Goal: Transaction & Acquisition: Purchase product/service

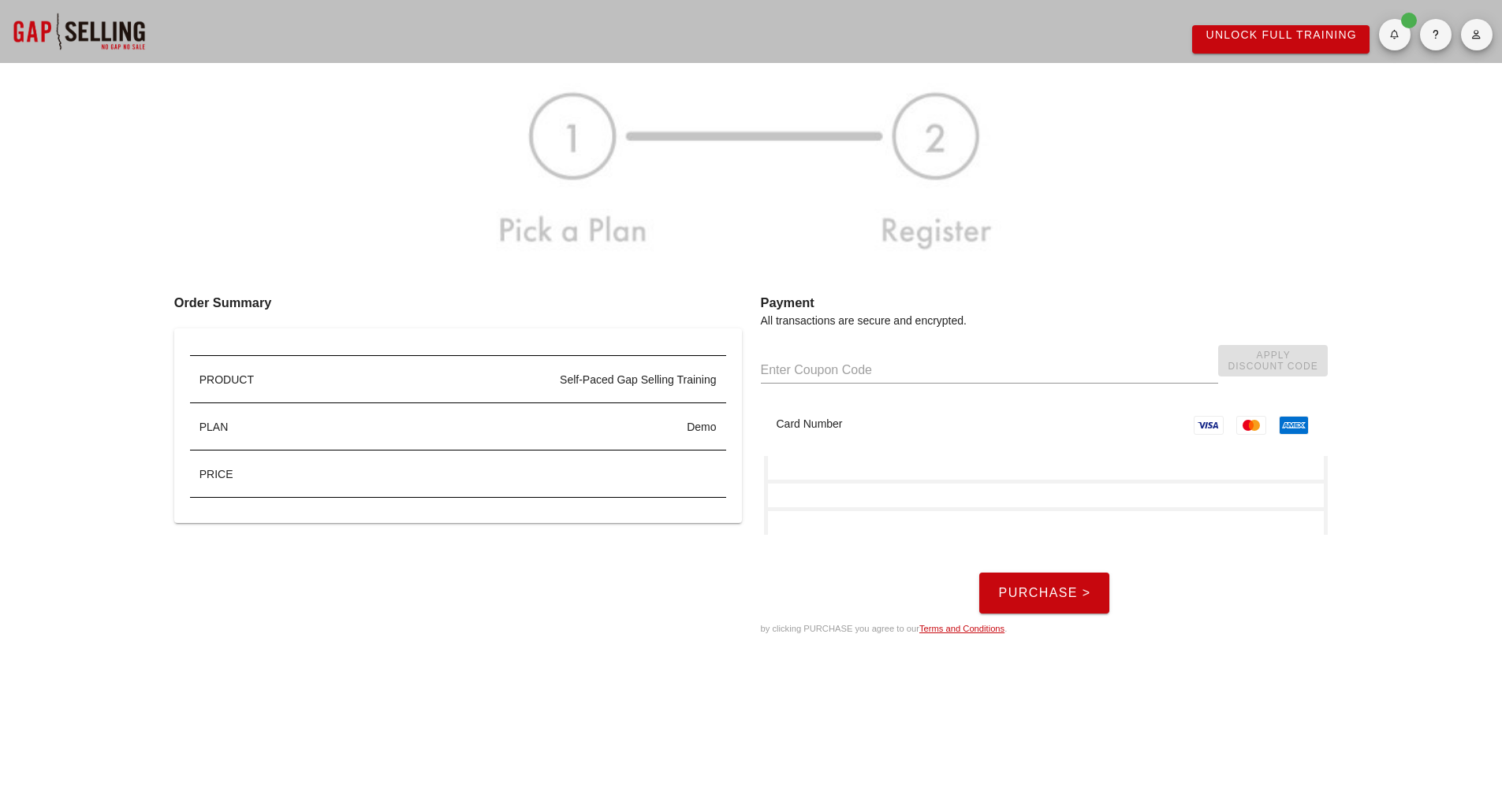
drag, startPoint x: 485, startPoint y: 402, endPoint x: 495, endPoint y: 402, distance: 10.0
click at [486, 402] on div "Self-Paced Gap Selling Training" at bounding box center [525, 380] width 402 height 48
click at [1071, 600] on button "Purchase >" at bounding box center [1044, 592] width 130 height 41
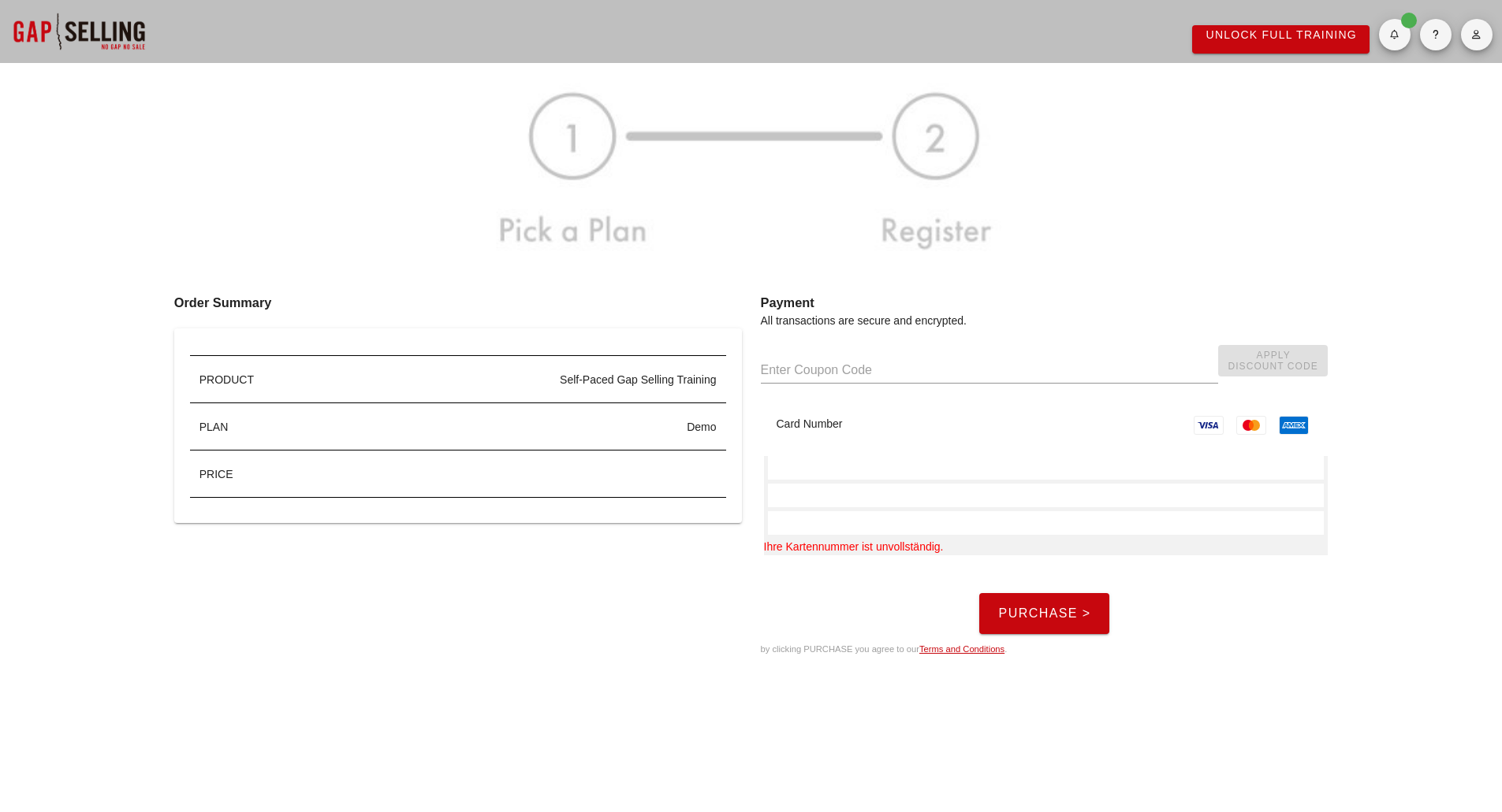
click at [1068, 370] on input "text" at bounding box center [989, 370] width 458 height 26
click at [1395, 29] on icon "button" at bounding box center [1394, 34] width 10 height 10
click at [1476, 28] on button "button" at bounding box center [1476, 34] width 31 height 31
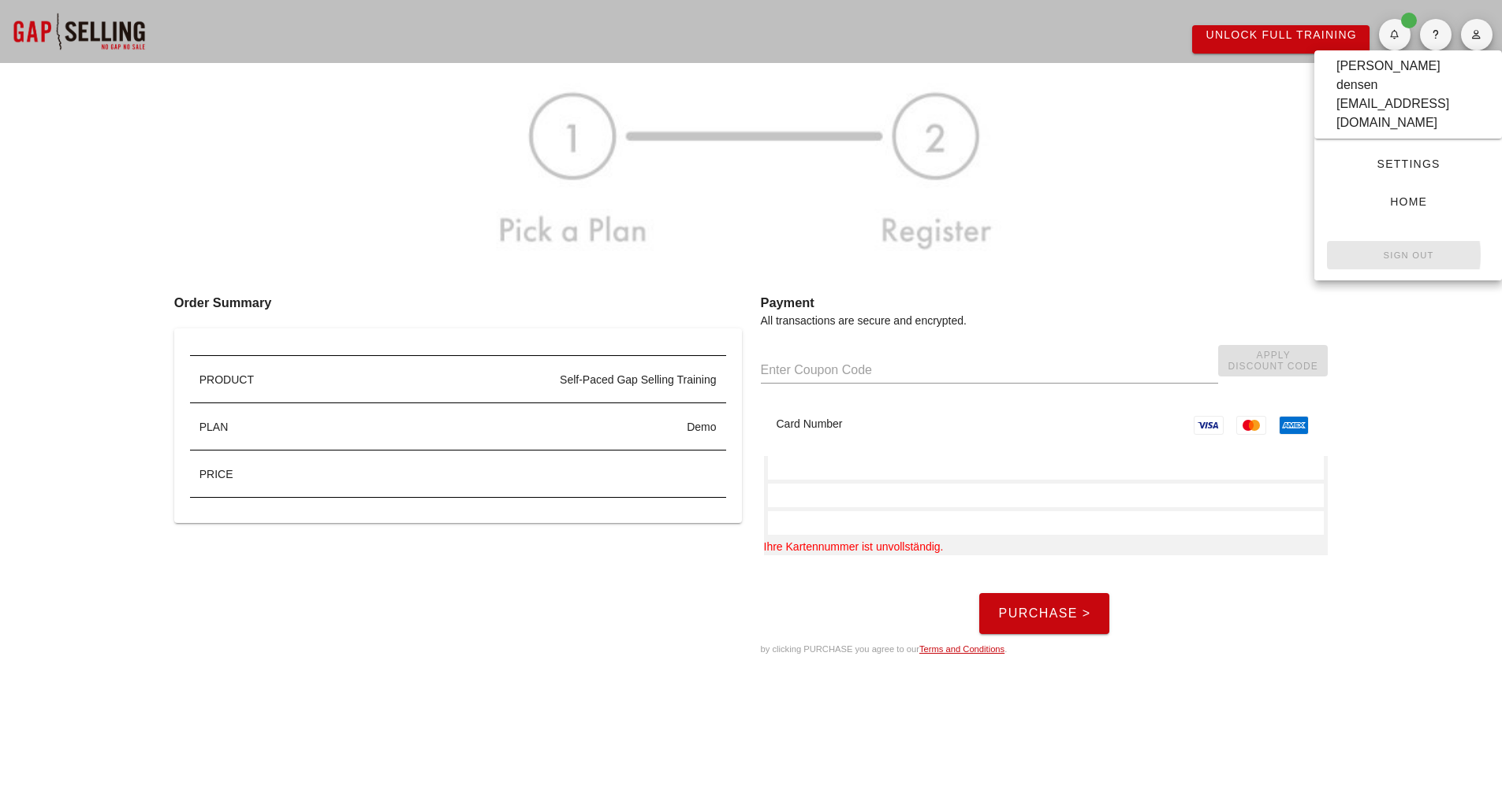
click at [1401, 251] on small "Sign Out" at bounding box center [1408, 256] width 51 height 10
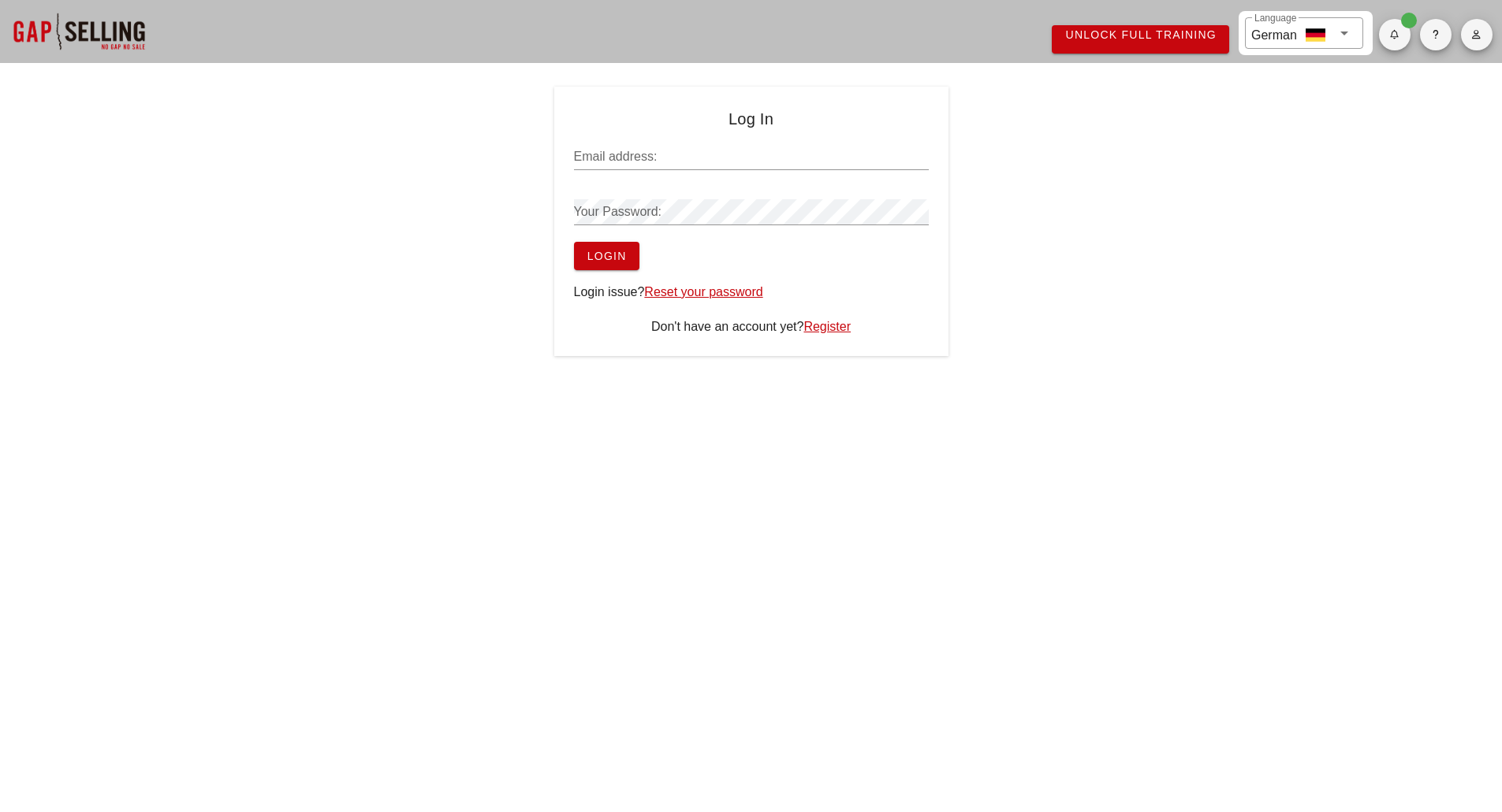
type input "[EMAIL_ADDRESS][DOMAIN_NAME]"
click at [610, 261] on span "Login" at bounding box center [607, 256] width 40 height 12
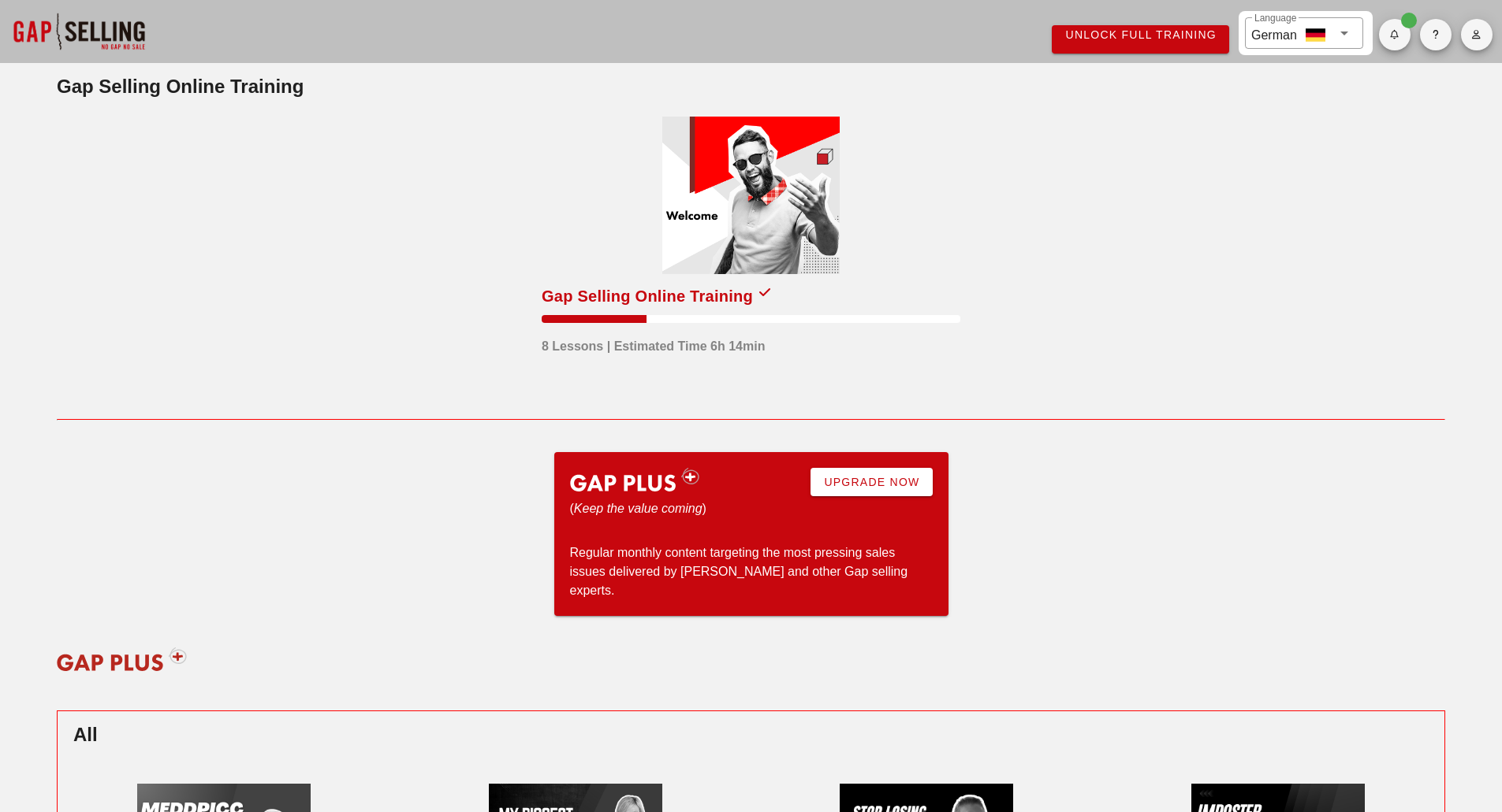
click at [829, 485] on span "Upgrade Now" at bounding box center [870, 482] width 96 height 12
click at [785, 177] on div at bounding box center [751, 196] width 177 height 158
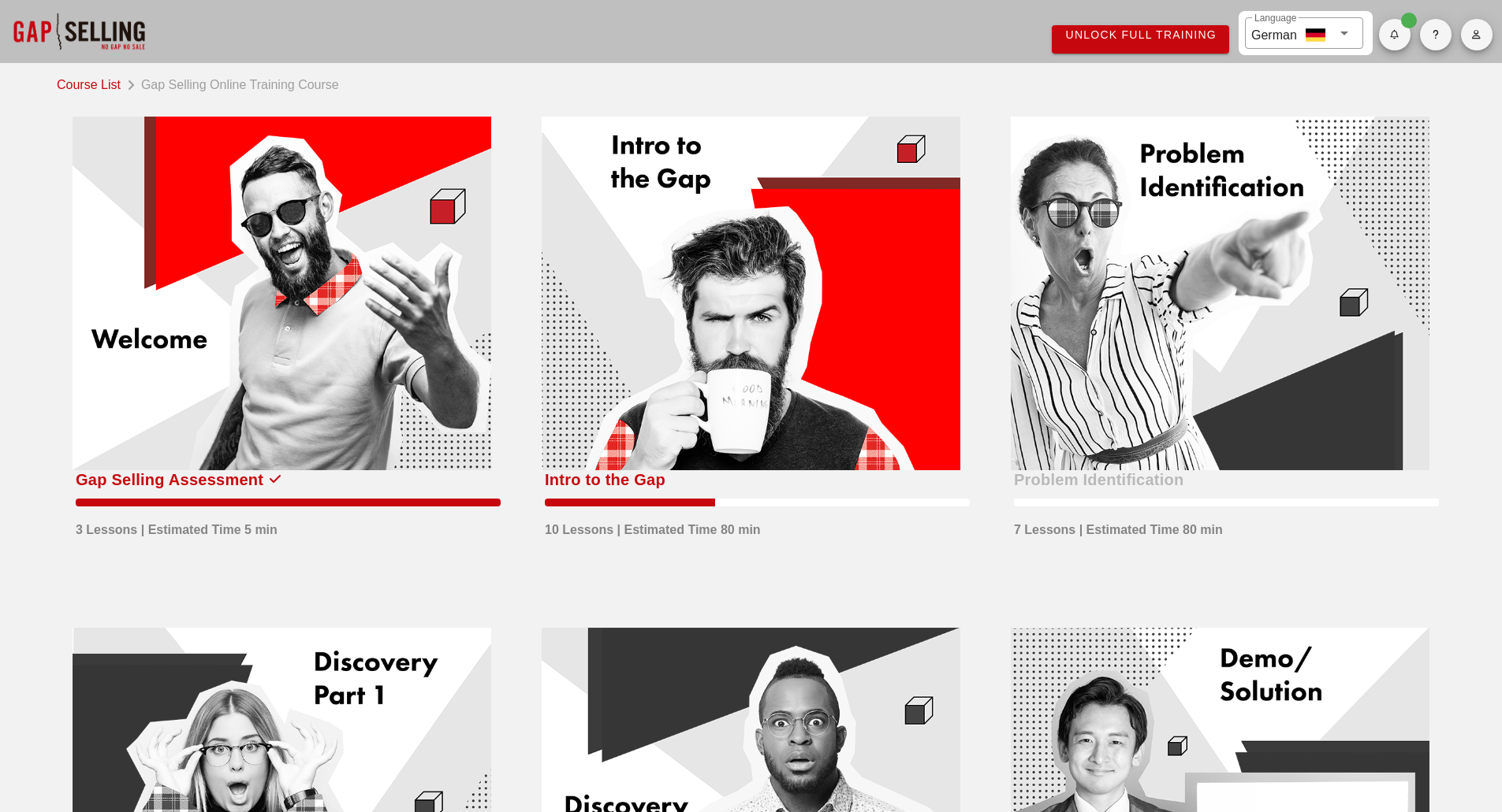
click at [358, 281] on div at bounding box center [282, 294] width 419 height 354
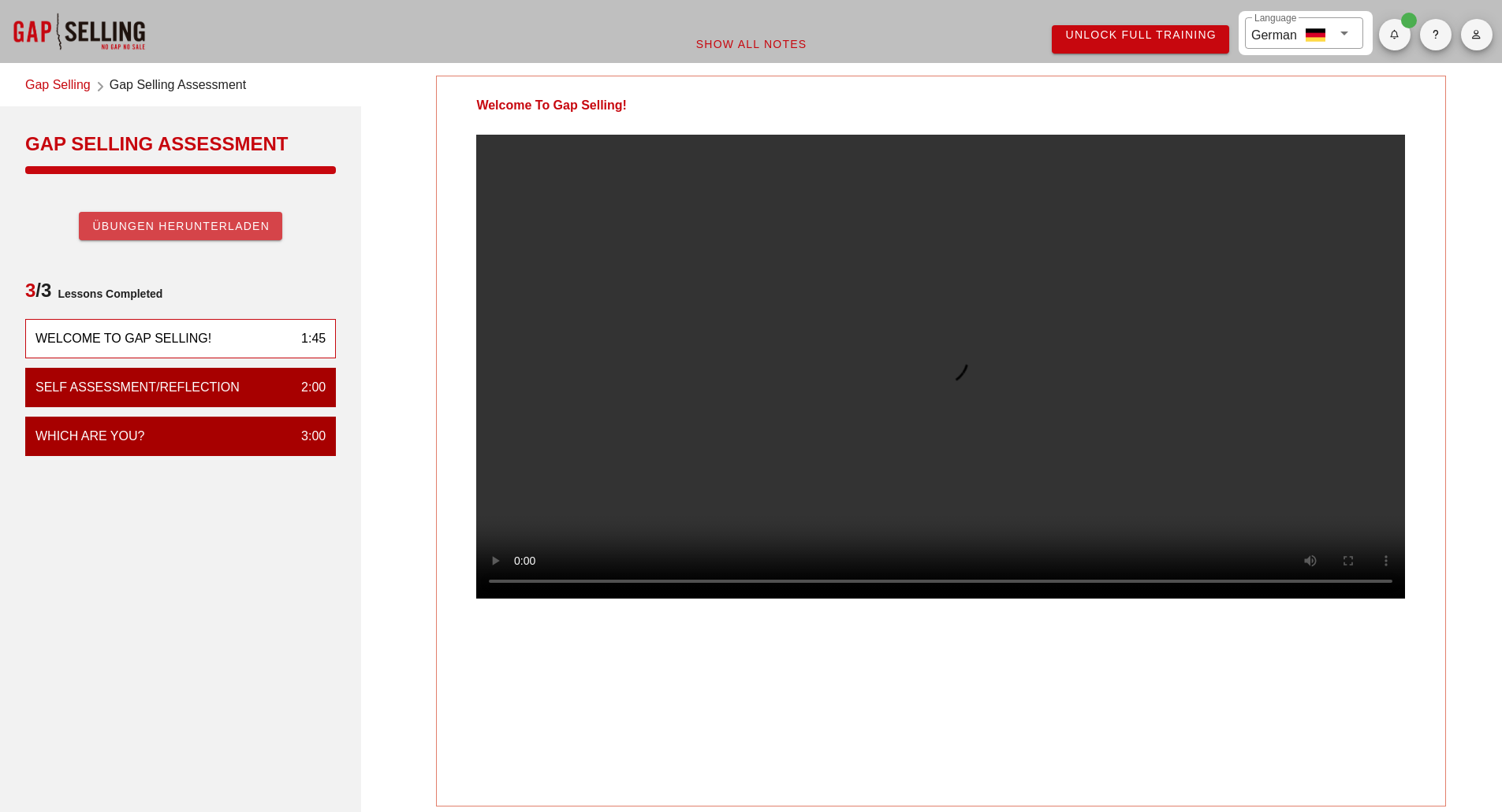
click at [139, 231] on span "Übungen herunterladen" at bounding box center [180, 225] width 178 height 12
click at [163, 330] on div "Welcome To Gap Selling!" at bounding box center [123, 338] width 176 height 19
